Goal: Task Accomplishment & Management: Use online tool/utility

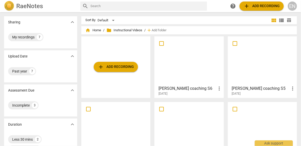
click at [135, 30] on span "folder Instructional Videos" at bounding box center [124, 30] width 36 height 5
click at [123, 66] on span "add Add recording" at bounding box center [116, 67] width 36 height 6
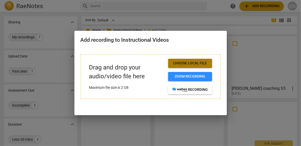
click at [202, 62] on span "Choose local file" at bounding box center [190, 63] width 36 height 5
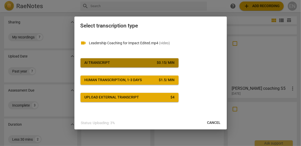
click at [127, 63] on span "AI Transcript $ 0.15 / min" at bounding box center [130, 62] width 90 height 5
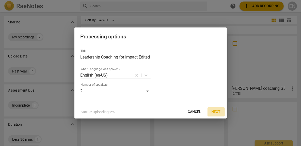
click at [217, 113] on span "Next" at bounding box center [216, 111] width 9 height 5
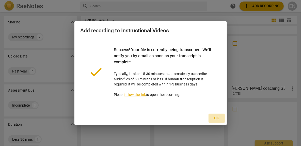
click at [219, 118] on span "Ok" at bounding box center [217, 118] width 8 height 5
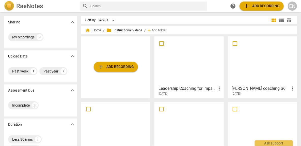
click at [184, 63] on div at bounding box center [189, 60] width 66 height 45
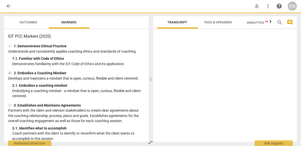
click at [184, 63] on div at bounding box center [225, 86] width 144 height 110
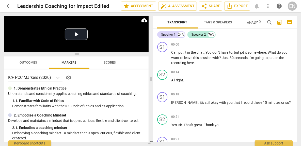
click at [93, 107] on p "Demonstrates familiarity with the ICF Code of Ethics and its application." at bounding box center [78, 105] width 132 height 5
click at [82, 30] on button "Play Video" at bounding box center [76, 33] width 23 height 11
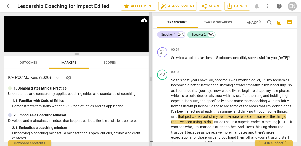
scroll to position [126, 0]
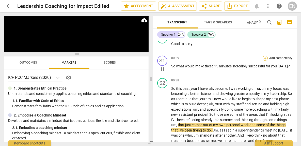
click at [264, 59] on div "+" at bounding box center [265, 58] width 5 height 5
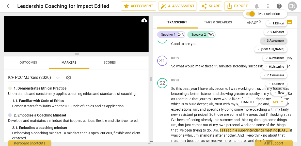
click at [282, 40] on b "3.Agreement" at bounding box center [275, 41] width 17 height 6
click at [283, 101] on button "Apply" at bounding box center [277, 102] width 19 height 9
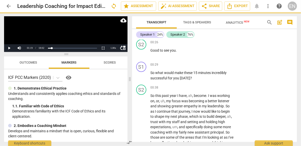
scroll to position [132, 0]
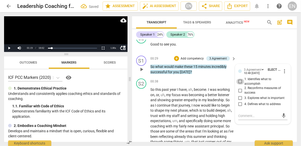
click at [240, 81] on input "1. Identifies what to accomplish" at bounding box center [240, 81] width 8 height 6
checkbox input "true"
click at [239, 98] on input "3. Explores what is important" at bounding box center [240, 98] width 8 height 6
checkbox input "true"
click at [282, 115] on span "mic" at bounding box center [284, 115] width 6 height 6
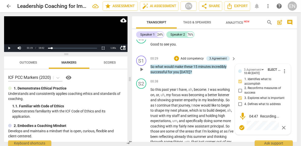
click at [241, 125] on span "check_circle" at bounding box center [242, 127] width 6 height 6
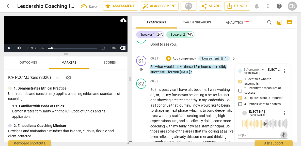
click at [283, 134] on span "mic" at bounding box center [284, 135] width 6 height 6
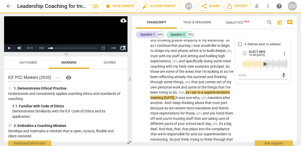
scroll to position [193, 0]
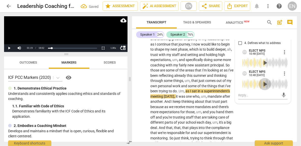
click at [263, 84] on span "play_arrow" at bounding box center [265, 84] width 8 height 8
click at [263, 84] on span "pause" at bounding box center [265, 84] width 8 height 8
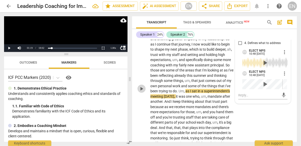
click at [140, 89] on span "play_arrow" at bounding box center [141, 89] width 6 height 6
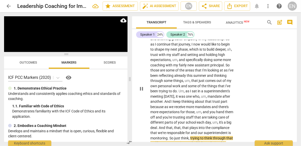
scroll to position [304, 0]
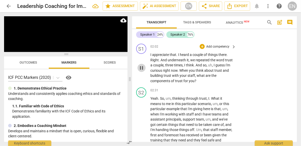
click at [141, 71] on span "pause" at bounding box center [141, 68] width 6 height 6
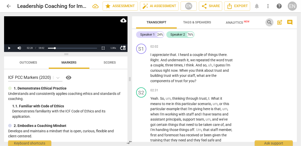
click at [268, 23] on span "search" at bounding box center [269, 22] width 6 height 6
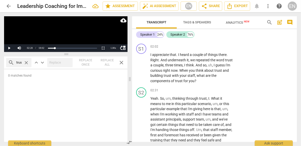
scroll to position [0, 1]
type input "trust"
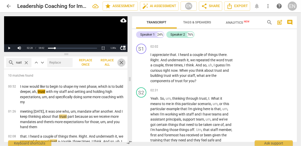
scroll to position [0, 0]
click at [121, 63] on span "close" at bounding box center [121, 62] width 6 height 6
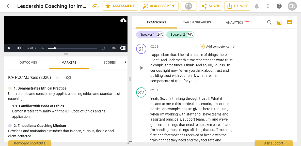
click at [202, 49] on div "+" at bounding box center [202, 46] width 5 height 5
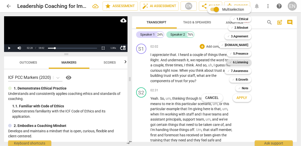
click at [246, 62] on b "6.Listening" at bounding box center [240, 62] width 15 height 6
click at [245, 100] on span "Apply" at bounding box center [242, 97] width 11 height 5
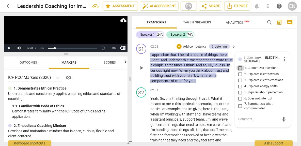
click at [242, 71] on input "1. Customizes questions" at bounding box center [240, 68] width 8 height 6
checkbox input "true"
click at [239, 77] on input "2. Explores client's words" at bounding box center [240, 74] width 8 height 6
checkbox input "true"
click at [283, 122] on span "mic" at bounding box center [284, 119] width 6 height 6
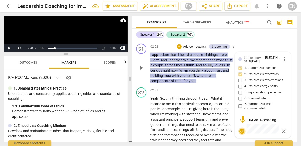
click at [242, 134] on span "check_circle" at bounding box center [242, 131] width 6 height 6
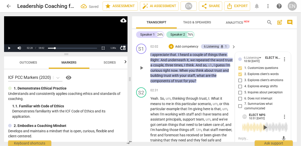
click at [238, 109] on input "7. Summarizes what communicated" at bounding box center [240, 106] width 8 height 6
checkbox input "true"
click at [154, 111] on span "particular" at bounding box center [158, 109] width 16 height 4
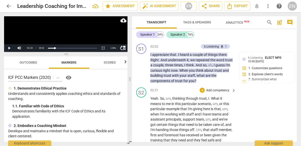
click at [151, 100] on span "Yeah" at bounding box center [154, 98] width 8 height 4
click at [10, 48] on button "Play" at bounding box center [9, 48] width 10 height 8
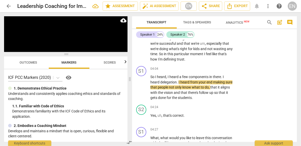
scroll to position [464, 0]
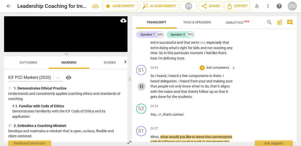
click at [142, 90] on span "pause" at bounding box center [141, 87] width 6 height 6
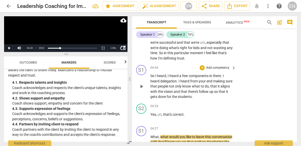
scroll to position [203, 0]
click at [202, 70] on div "+" at bounding box center [202, 67] width 5 height 5
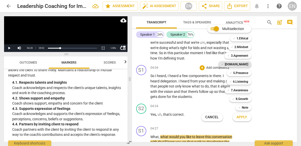
click at [240, 66] on b "[DOMAIN_NAME]" at bounding box center [236, 64] width 23 height 6
click at [243, 82] on b "6.Listening" at bounding box center [240, 81] width 15 height 6
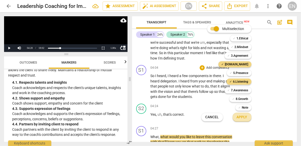
click at [245, 116] on span "Apply" at bounding box center [242, 117] width 11 height 5
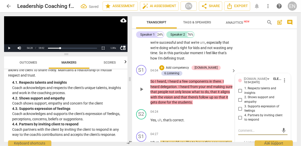
click at [241, 121] on input "4. Partners by inviting client to respond" at bounding box center [240, 118] width 8 height 6
checkbox input "true"
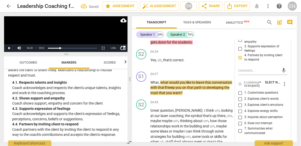
scroll to position [524, 0]
click at [239, 134] on input "7. Summarizes what communicated" at bounding box center [240, 130] width 8 height 6
checkbox input "true"
click at [240, 126] on input "6. Does not interrupt" at bounding box center [240, 123] width 8 height 6
checkbox input "true"
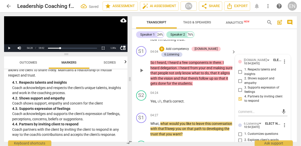
scroll to position [488, 0]
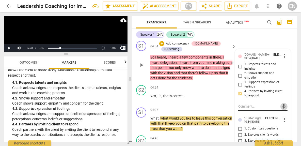
click at [283, 109] on span "mic" at bounding box center [284, 106] width 6 height 6
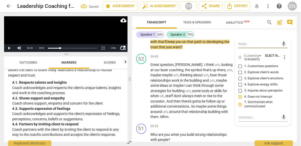
scroll to position [589, 0]
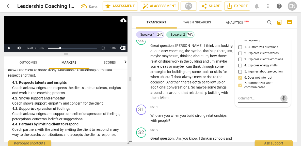
click at [283, 101] on span "mic" at bounding box center [284, 98] width 6 height 6
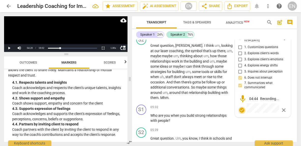
click at [239, 113] on span "check_circle" at bounding box center [242, 110] width 6 height 6
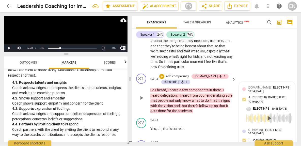
scroll to position [454, 0]
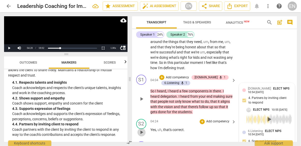
click at [144, 135] on span "play_arrow" at bounding box center [141, 132] width 6 height 6
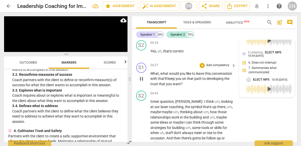
scroll to position [531, 0]
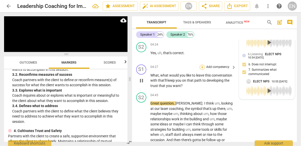
click at [200, 70] on div "+" at bounding box center [202, 66] width 5 height 5
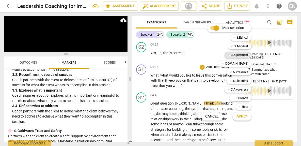
click at [248, 52] on b "3.Agreement" at bounding box center [239, 55] width 17 height 6
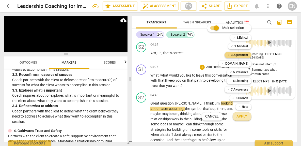
click at [242, 116] on span "Apply" at bounding box center [242, 116] width 11 height 5
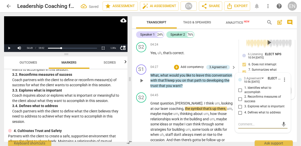
click at [240, 102] on input "2. Reconfirms measures of success" at bounding box center [240, 99] width 8 height 6
checkbox input "true"
click at [239, 109] on input "3. Explores what is important" at bounding box center [240, 106] width 8 height 6
checkbox input "true"
click at [281, 127] on span "mic" at bounding box center [284, 124] width 6 height 6
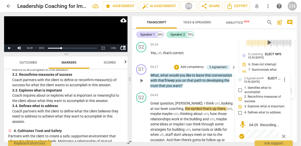
click at [281, 128] on div "mic 04:29 Recording..." at bounding box center [262, 124] width 49 height 9
click at [239, 139] on span "check_circle" at bounding box center [242, 136] width 6 height 6
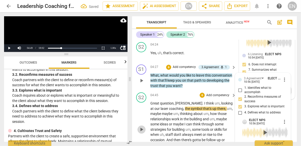
click at [142, 132] on span "play_arrow" at bounding box center [141, 129] width 6 height 6
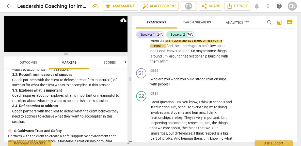
scroll to position [626, 0]
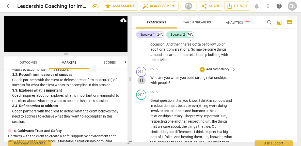
click at [142, 83] on span "pause" at bounding box center [141, 80] width 6 height 6
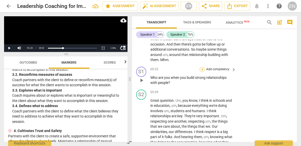
click at [200, 72] on div "+" at bounding box center [202, 69] width 5 height 5
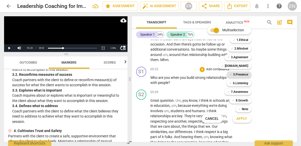
click at [243, 73] on b "5.Presence" at bounding box center [240, 74] width 15 height 6
click at [242, 120] on span "Apply" at bounding box center [242, 118] width 11 height 5
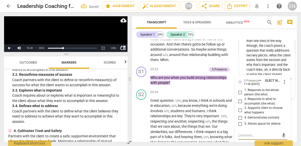
scroll to position [627, 0]
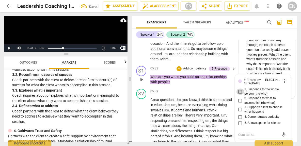
click at [241, 94] on input "1. Responds to the whole person (the who)" at bounding box center [240, 91] width 8 height 6
checkbox input "true"
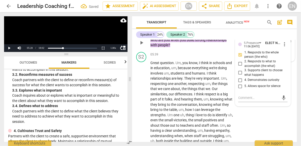
scroll to position [664, 0]
click at [240, 67] on input "2. Responds to what to accomplish (the what)" at bounding box center [240, 63] width 8 height 6
checkbox input "true"
click at [281, 101] on span "mic" at bounding box center [284, 97] width 6 height 6
click at [242, 112] on span "check_circle" at bounding box center [242, 109] width 6 height 6
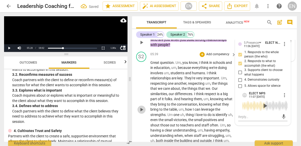
click at [140, 112] on span "play_arrow" at bounding box center [141, 109] width 6 height 6
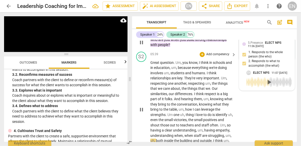
scroll to position [768, 0]
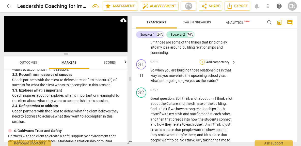
click at [203, 64] on div "+" at bounding box center [202, 61] width 5 height 5
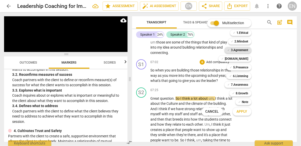
click at [241, 50] on b "3.Agreement" at bounding box center [239, 50] width 17 height 6
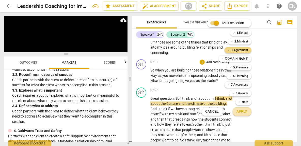
click at [247, 112] on span "Apply" at bounding box center [242, 111] width 11 height 5
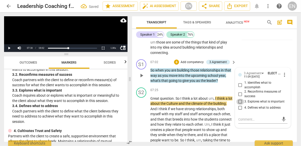
click at [241, 105] on input "3. Explores what is important" at bounding box center [240, 102] width 8 height 6
checkbox input "true"
click at [177, 64] on div "+" at bounding box center [176, 61] width 5 height 5
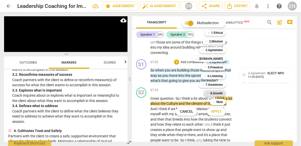
click at [220, 94] on b "8.Growth" at bounding box center [216, 93] width 12 height 6
click at [218, 115] on button "Apply" at bounding box center [216, 111] width 19 height 9
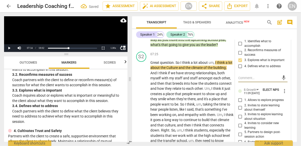
scroll to position [812, 0]
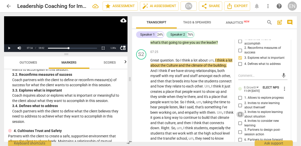
click at [239, 117] on input "3. Invites to explore learning about situation" at bounding box center [240, 114] width 8 height 6
checkbox input "true"
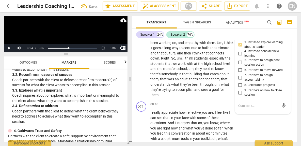
scroll to position [882, 0]
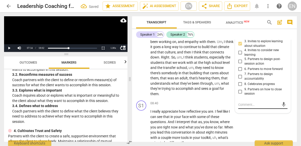
click at [283, 107] on span "mic" at bounding box center [284, 104] width 6 height 6
click at [239, 38] on input "2. Invites to state learning about themself" at bounding box center [240, 34] width 8 height 6
checkbox input "true"
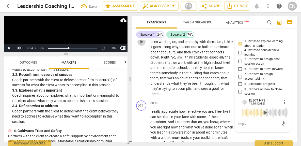
click at [142, 45] on span "play_arrow" at bounding box center [141, 42] width 6 height 6
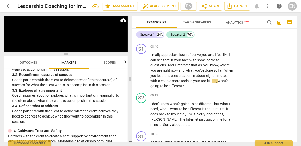
scroll to position [935, 0]
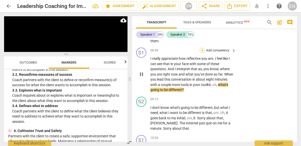
click at [203, 53] on div "+" at bounding box center [202, 50] width 5 height 5
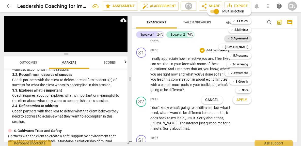
click at [248, 41] on b "3.Agreement" at bounding box center [239, 38] width 17 height 6
click at [249, 98] on button "Apply" at bounding box center [242, 99] width 19 height 9
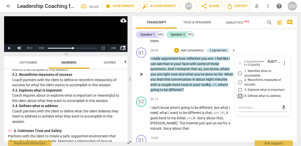
click at [240, 99] on input "4. Defines what to address" at bounding box center [240, 96] width 8 height 6
checkbox input "true"
click at [283, 110] on span "mic" at bounding box center [284, 107] width 6 height 6
click at [241, 122] on span "check_circle" at bounding box center [242, 119] width 6 height 6
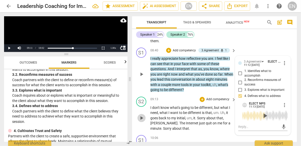
click at [141, 121] on span "play_arrow" at bounding box center [141, 118] width 6 height 6
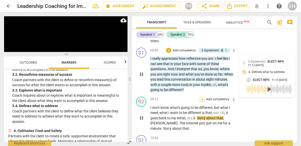
click at [201, 102] on div "+" at bounding box center [202, 99] width 5 height 5
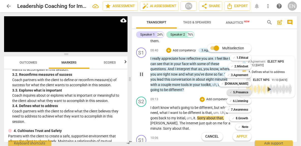
click at [242, 92] on b "5.Presence" at bounding box center [240, 92] width 15 height 6
click at [245, 135] on span "Apply" at bounding box center [242, 136] width 11 height 5
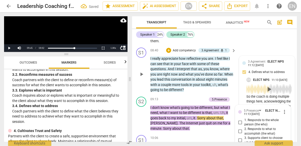
scroll to position [1014, 0]
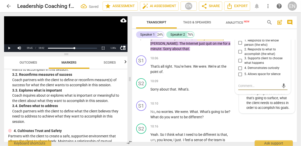
click at [281, 89] on span "mic" at bounding box center [284, 86] width 6 height 6
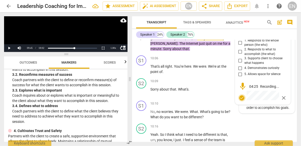
click at [242, 101] on span "check_circle" at bounding box center [242, 98] width 6 height 6
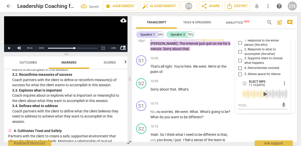
click at [142, 41] on span "play_arrow" at bounding box center [141, 38] width 6 height 6
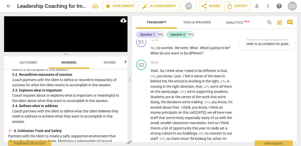
scroll to position [1078, 0]
click at [143, 110] on span "pause" at bounding box center [141, 107] width 6 height 6
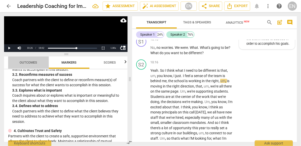
click at [34, 60] on span "Outcomes" at bounding box center [29, 62] width 18 height 4
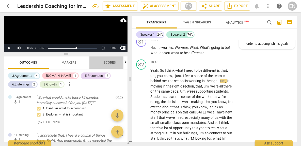
click at [105, 62] on span "Scores" at bounding box center [110, 62] width 12 height 4
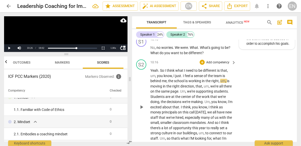
scroll to position [0, 0]
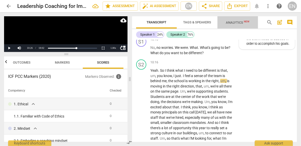
click at [239, 24] on span "Analytics New" at bounding box center [238, 23] width 24 height 4
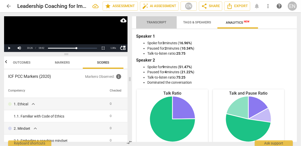
click at [160, 23] on span "Transcript" at bounding box center [157, 22] width 20 height 4
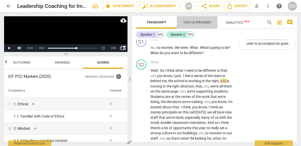
click at [203, 22] on span "Tags & Speakers" at bounding box center [197, 22] width 28 height 4
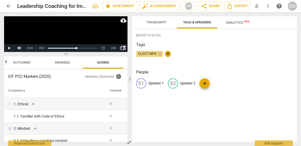
click at [162, 81] on p "Speaker 1" at bounding box center [155, 82] width 15 height 5
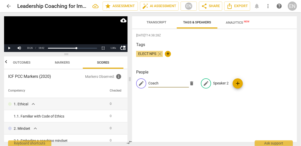
type input "Coach"
click at [220, 82] on p "Speaker 2" at bounding box center [220, 82] width 15 height 5
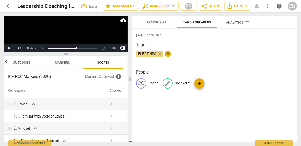
click at [181, 83] on p "Speaker 2" at bounding box center [182, 82] width 15 height 5
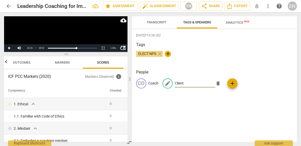
type input "Client"
click at [193, 109] on div "[DATE]T14:38:28Z Tags ELECT NPS close + People CO Coach edit Client delete add" at bounding box center [214, 85] width 165 height 112
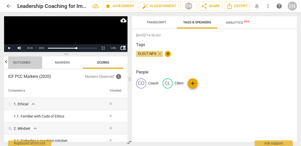
click at [25, 62] on span "Outcomes" at bounding box center [22, 62] width 18 height 4
